Goal: Check status: Check status

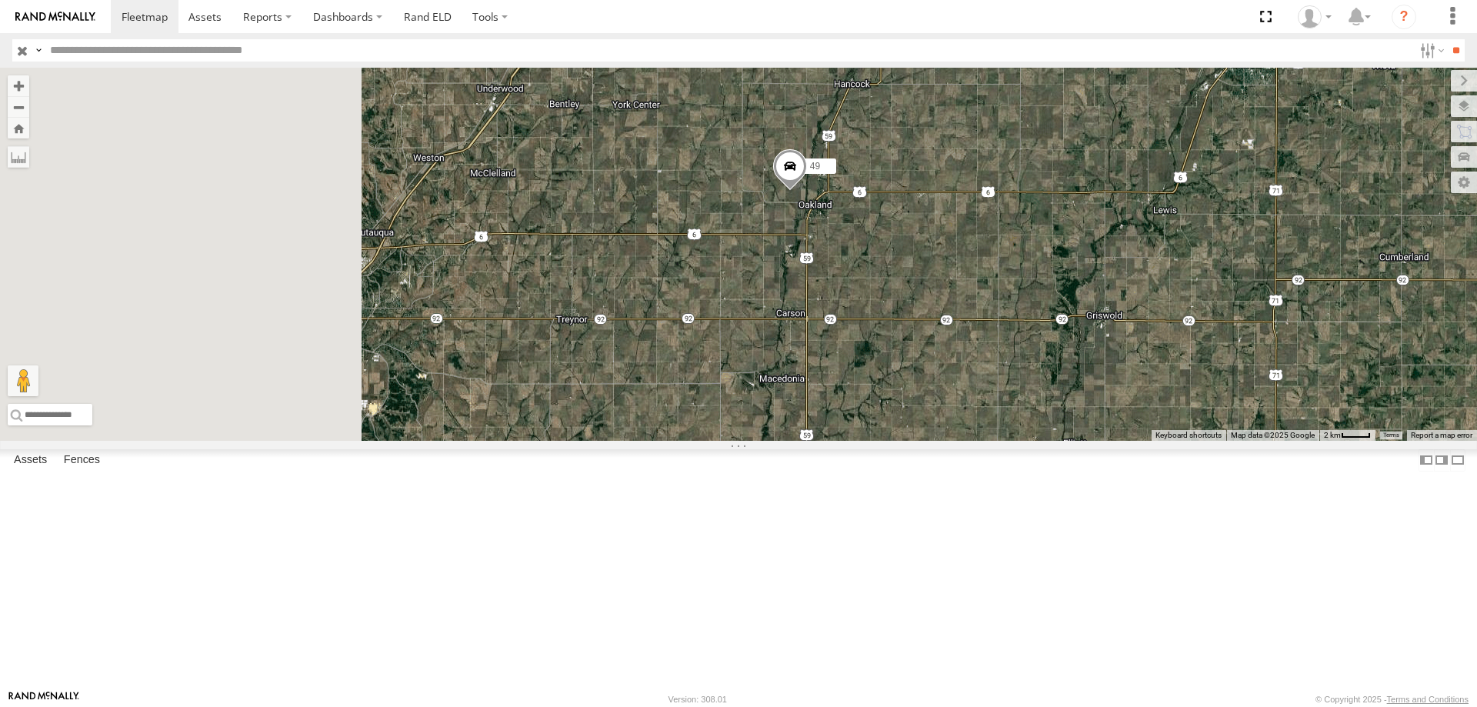
drag, startPoint x: 828, startPoint y: 421, endPoint x: 976, endPoint y: 354, distance: 162.2
click at [976, 354] on div "545 0055 49 48" at bounding box center [738, 254] width 1477 height 373
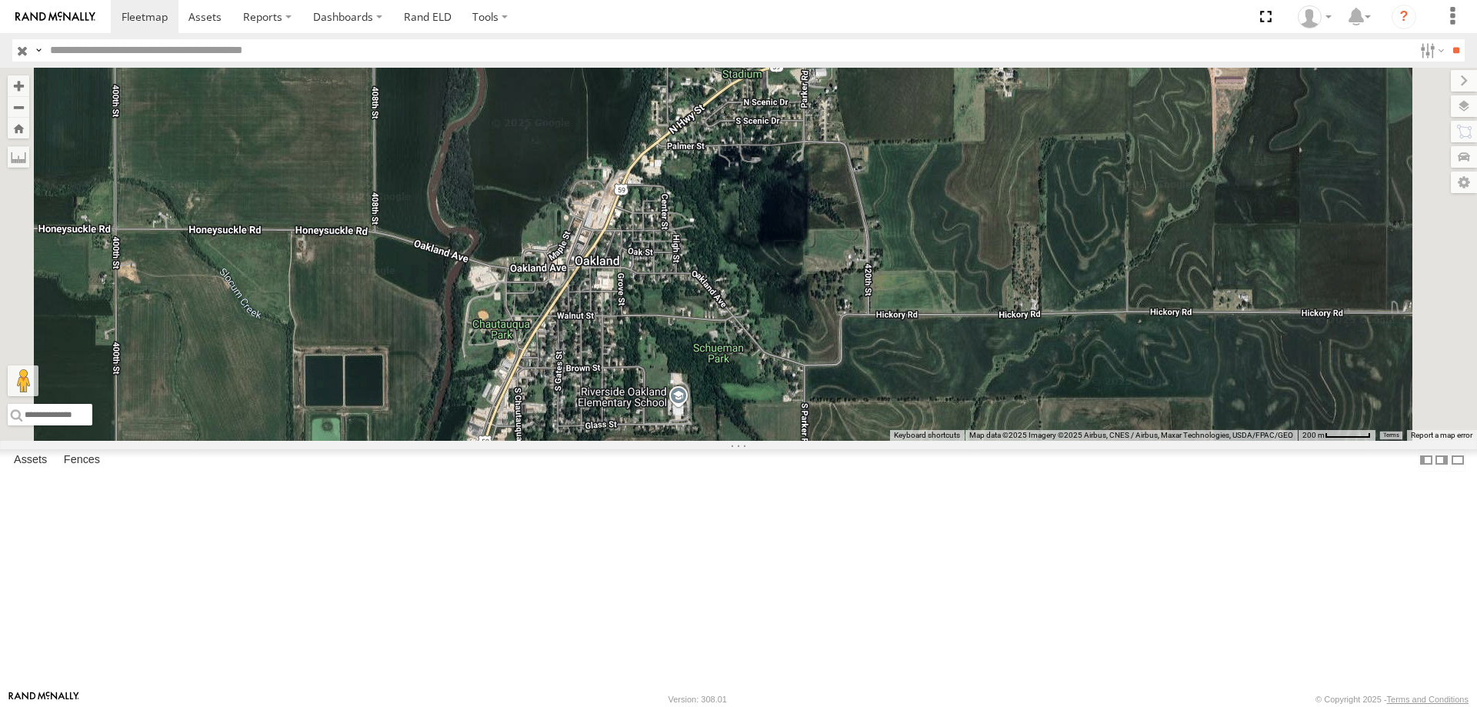
drag, startPoint x: 892, startPoint y: 270, endPoint x: 786, endPoint y: 495, distance: 248.4
click at [786, 441] on div "545 0055 49 48" at bounding box center [738, 254] width 1477 height 373
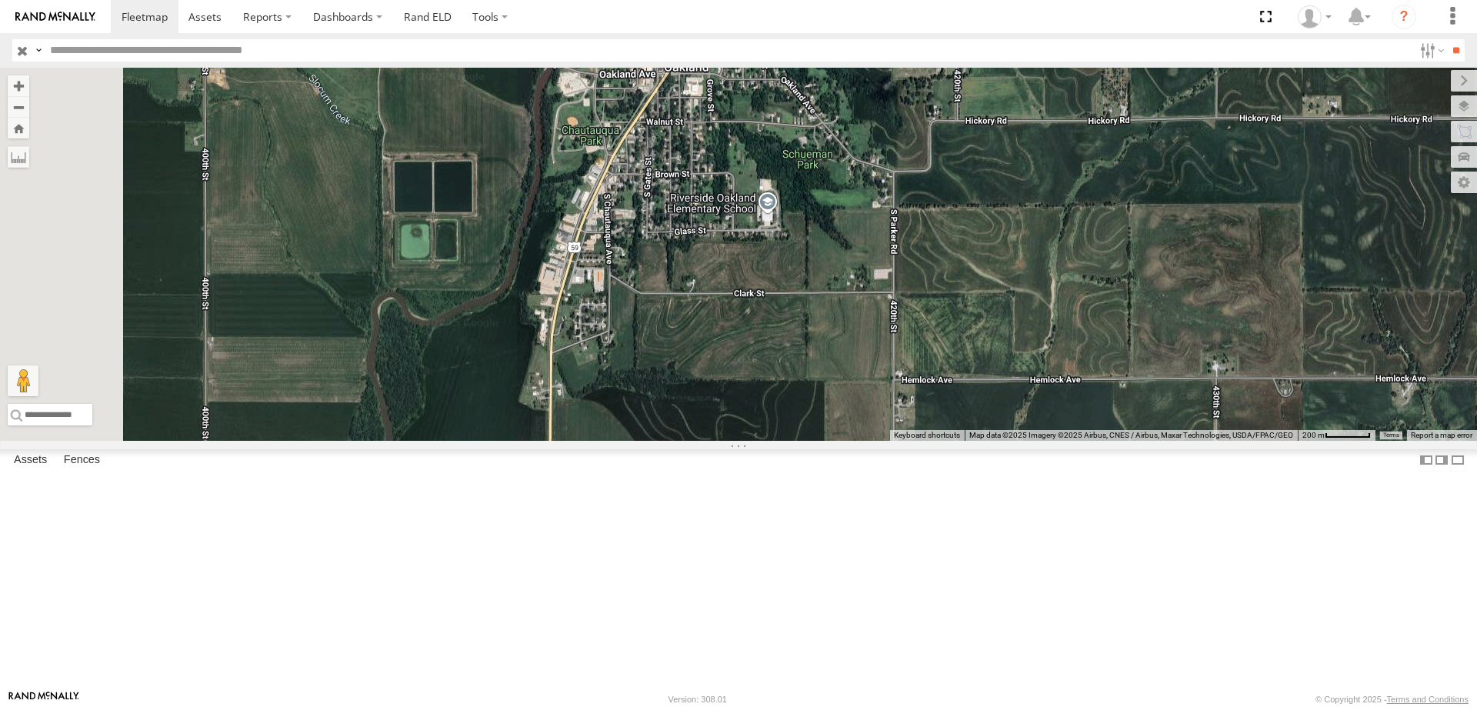
drag, startPoint x: 785, startPoint y: 504, endPoint x: 920, endPoint y: 222, distance: 312.1
click at [920, 222] on div "545 0055 49 48" at bounding box center [738, 254] width 1477 height 373
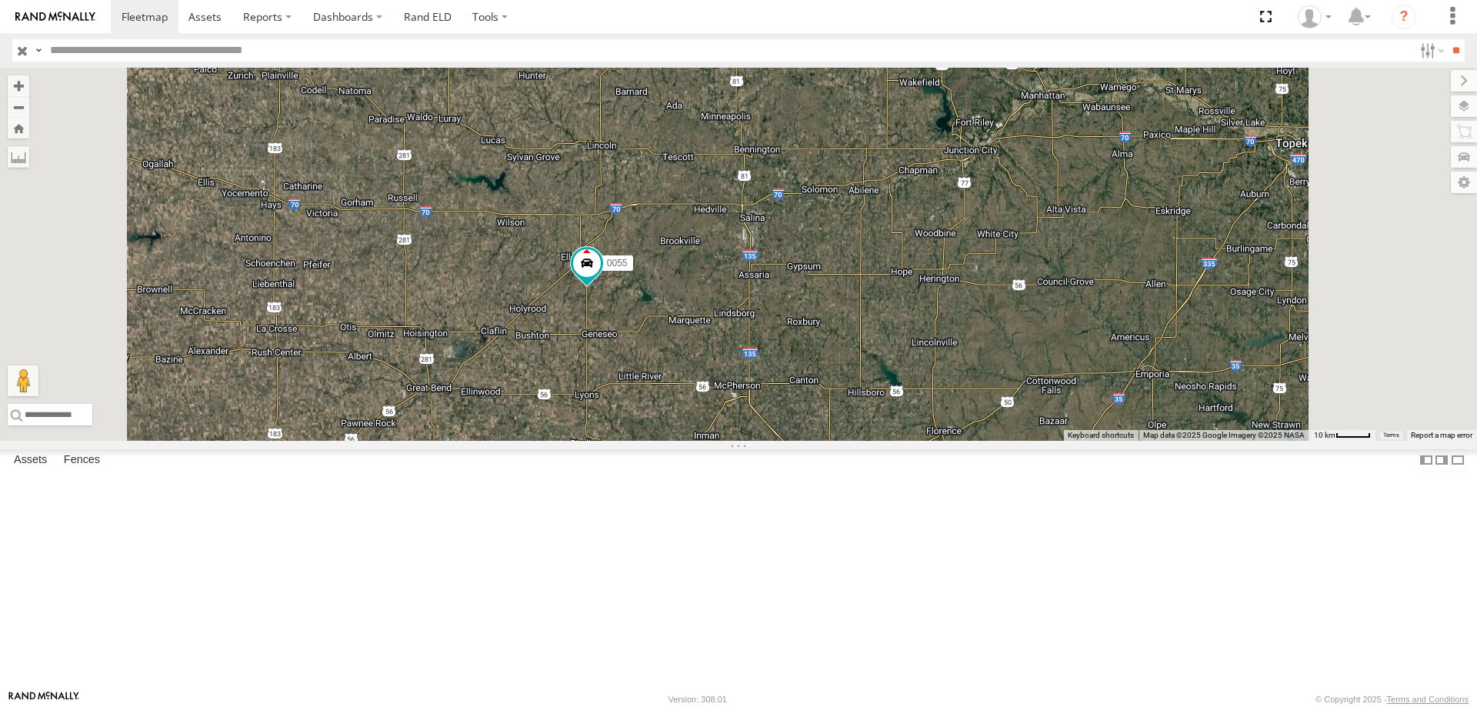
drag, startPoint x: 820, startPoint y: 518, endPoint x: 818, endPoint y: 481, distance: 37.8
click at [818, 441] on div "49 545 48 0055" at bounding box center [738, 254] width 1477 height 373
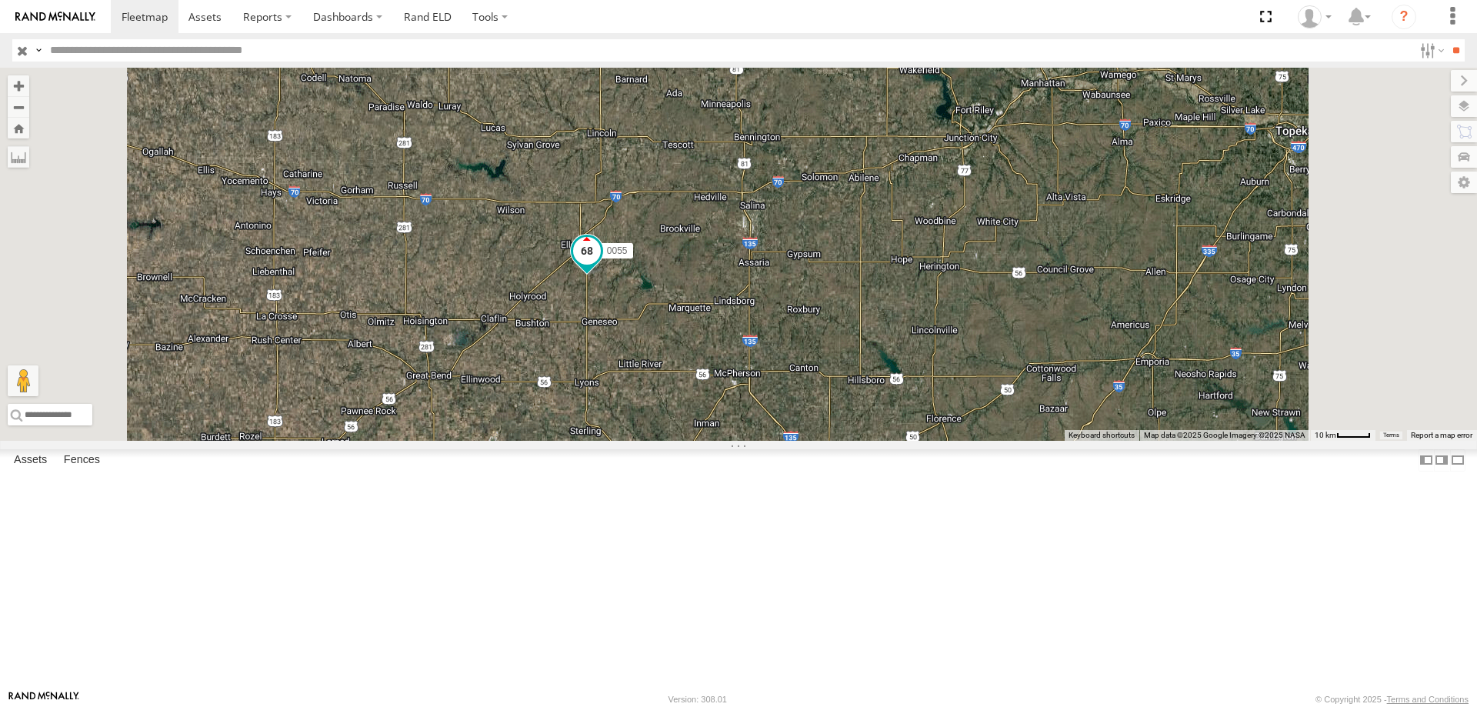
click at [604, 275] on span at bounding box center [587, 255] width 34 height 42
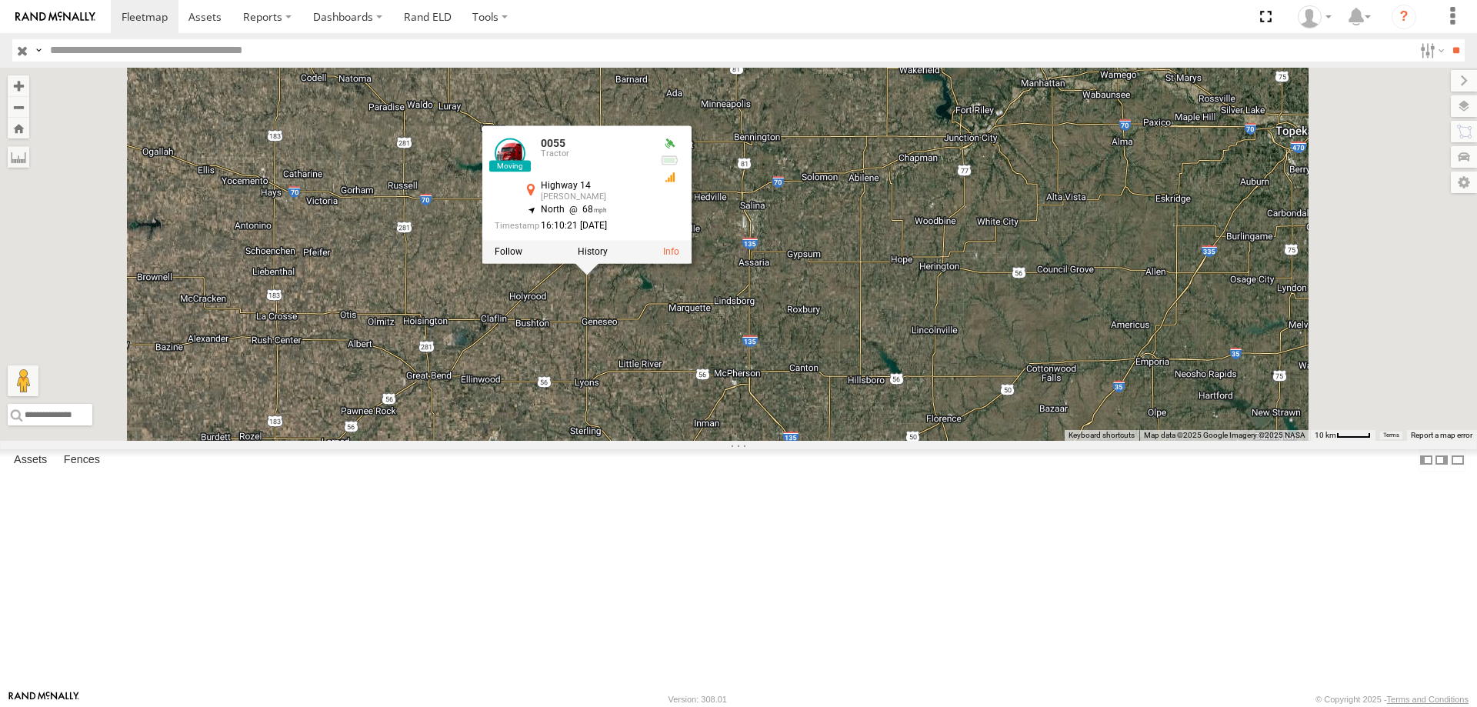
click at [692, 264] on div at bounding box center [586, 252] width 209 height 23
click at [608, 258] on label at bounding box center [593, 252] width 30 height 11
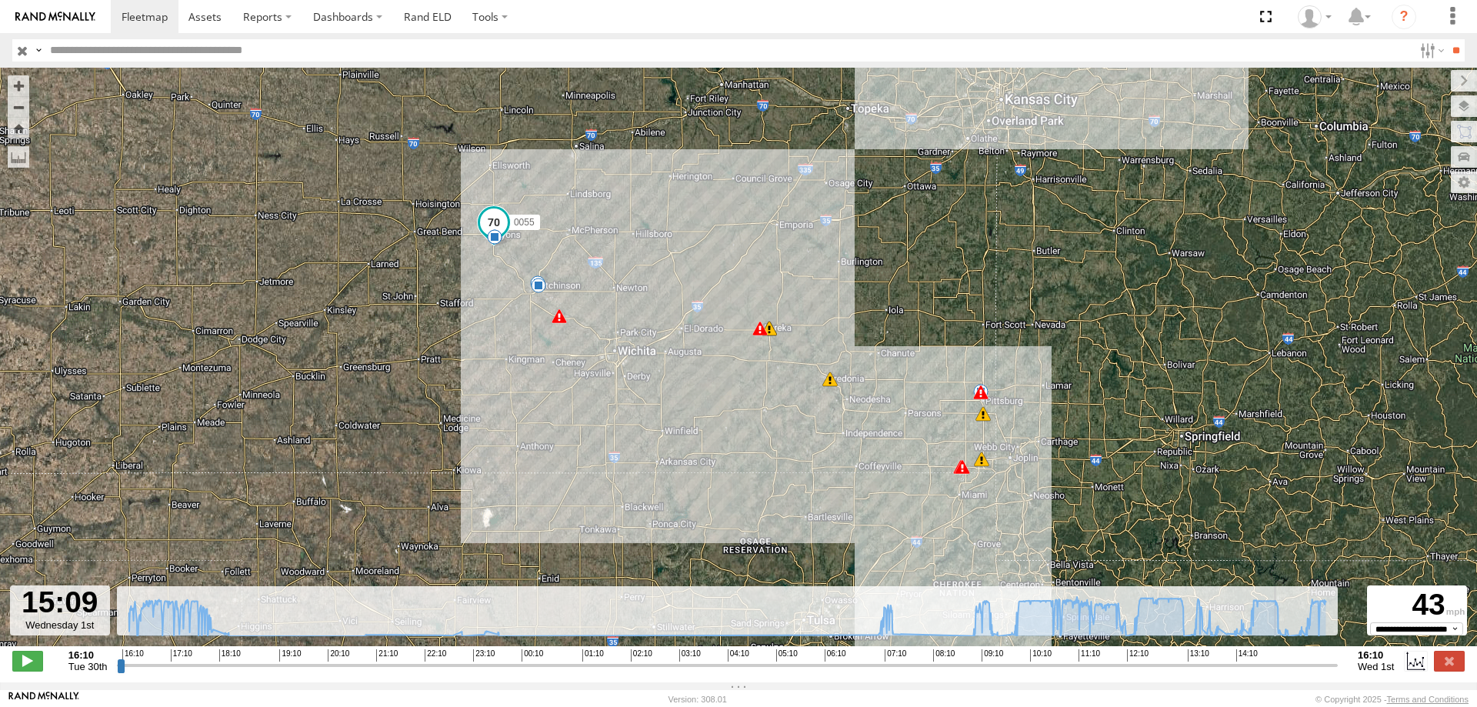
drag, startPoint x: 123, startPoint y: 674, endPoint x: 1282, endPoint y: 682, distance: 1158.5
click at [1282, 672] on input "range" at bounding box center [727, 665] width 1221 height 15
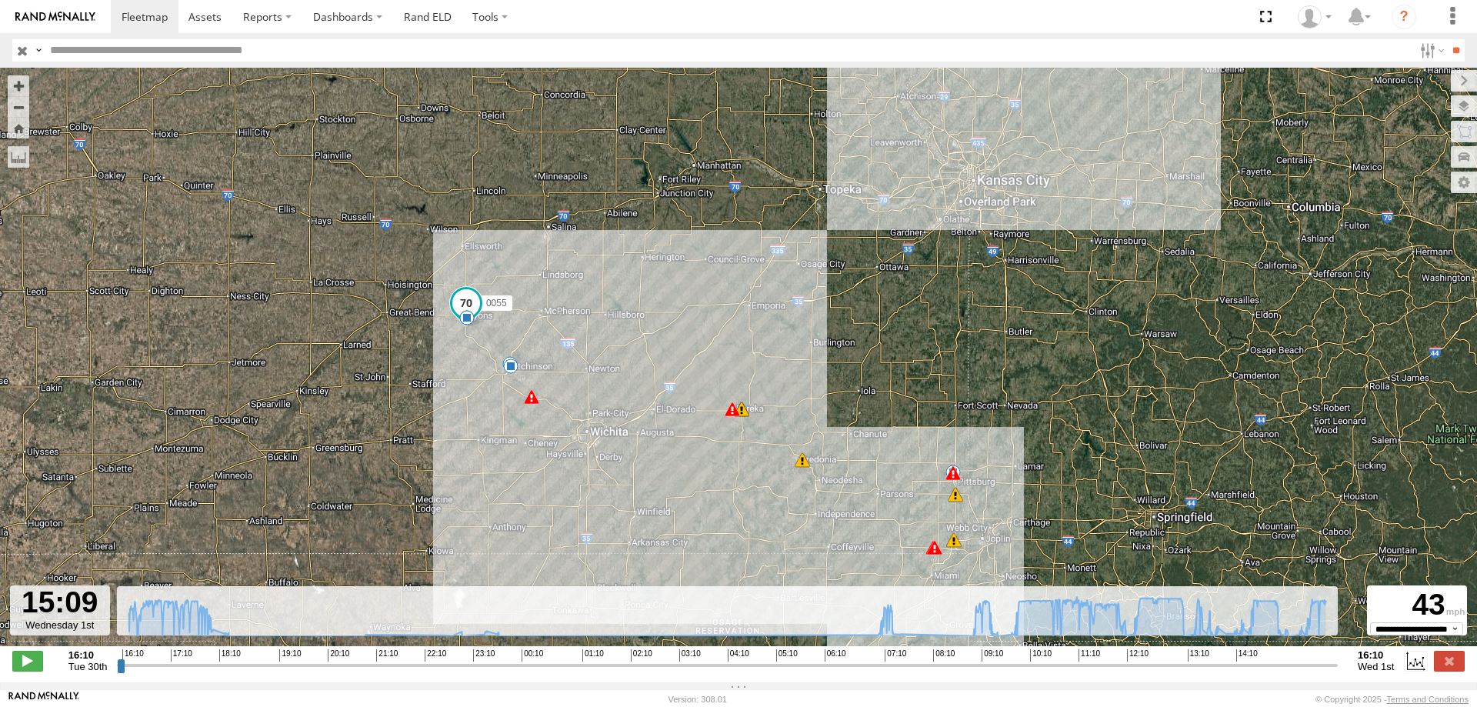
drag, startPoint x: 710, startPoint y: 167, endPoint x: 670, endPoint y: 282, distance: 121.4
click at [670, 282] on div "0055 17:02 Tue 17:02 Tue 17:15 Tue 07:29 Wed 10:47 Wed 11:26 Wed 11:26 Wed 11:3…" at bounding box center [738, 365] width 1477 height 595
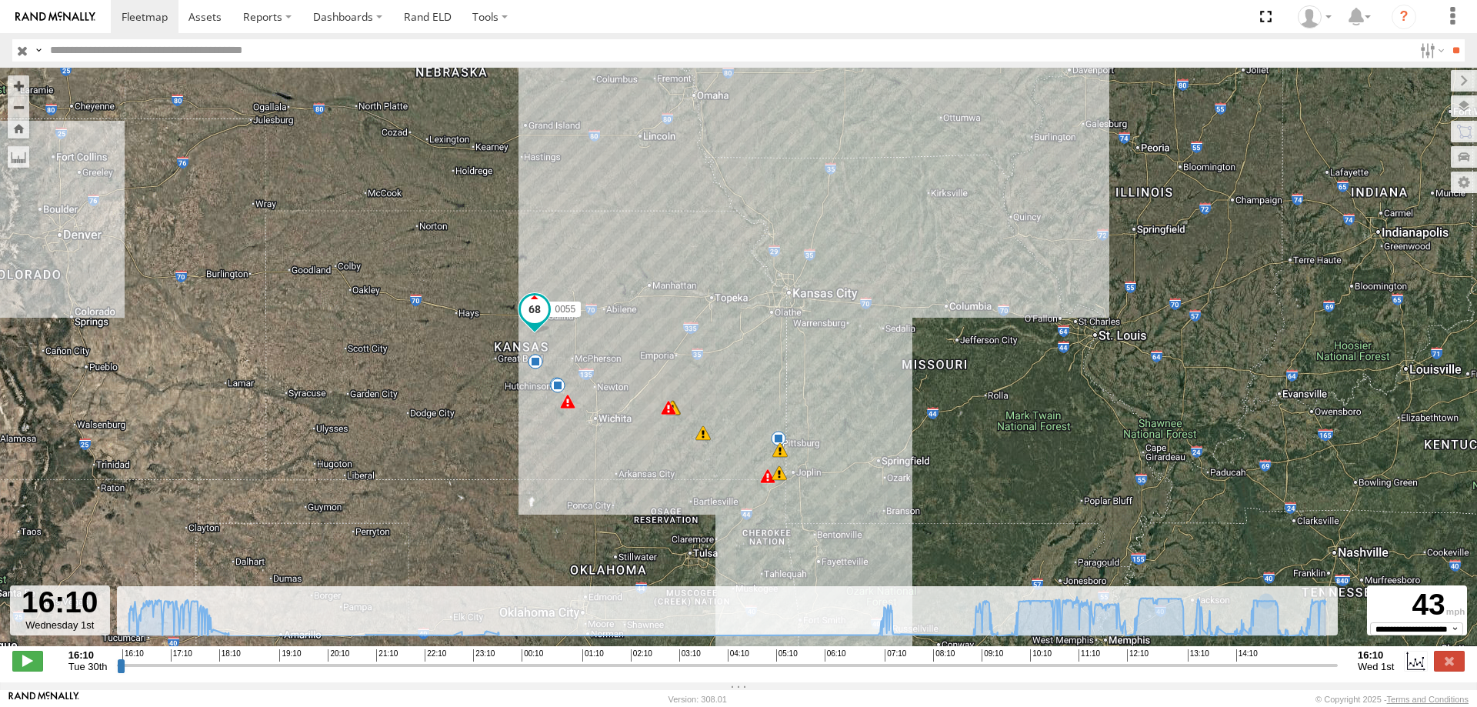
drag, startPoint x: 1281, startPoint y: 676, endPoint x: 982, endPoint y: 405, distance: 403.5
type input "**********"
click at [1338, 672] on input "range" at bounding box center [727, 665] width 1221 height 15
click at [144, 18] on span at bounding box center [145, 16] width 46 height 15
